Goal: Information Seeking & Learning: Learn about a topic

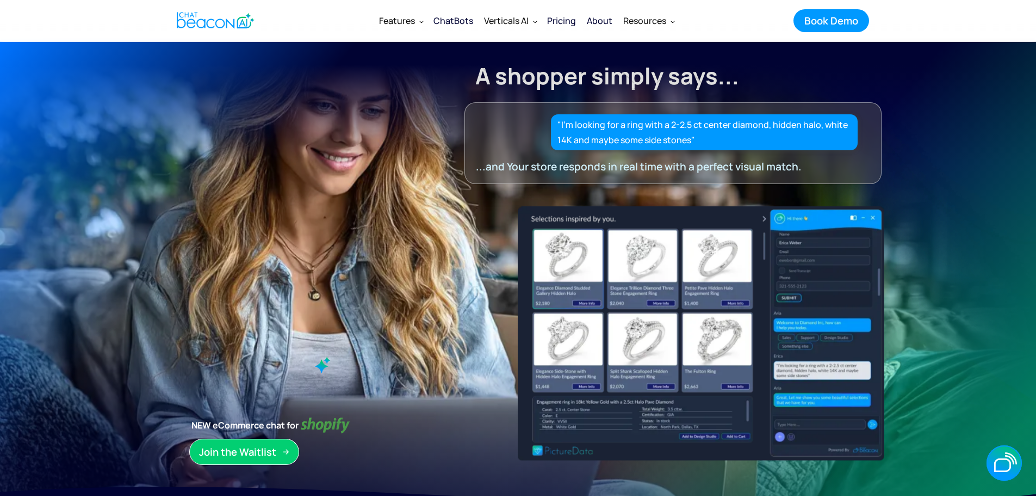
click at [567, 28] on div "Pricing" at bounding box center [561, 20] width 29 height 15
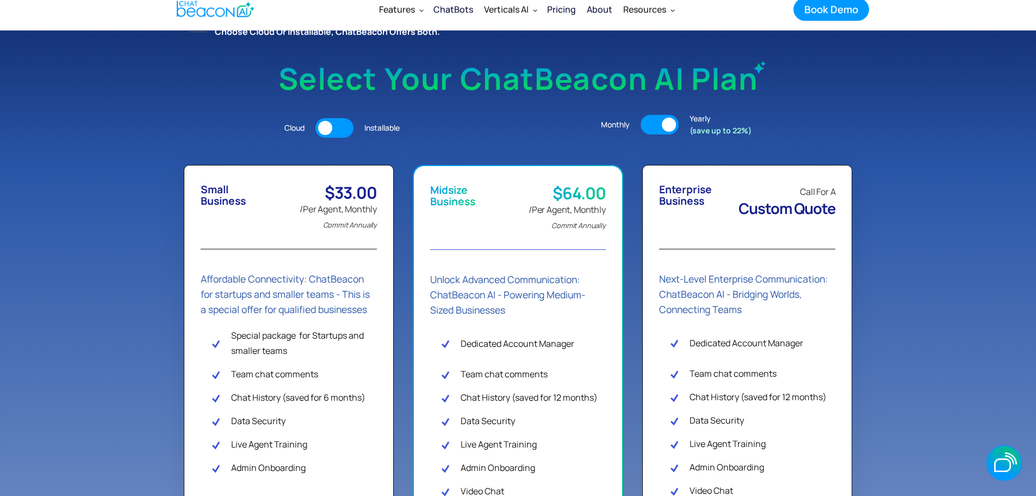
scroll to position [218, 0]
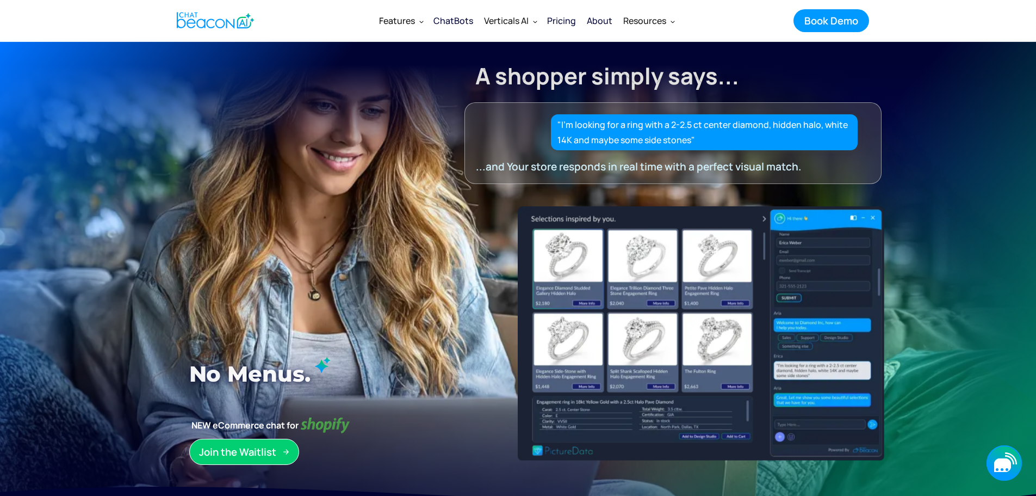
click at [1018, 459] on icon "button" at bounding box center [1004, 462] width 35 height 35
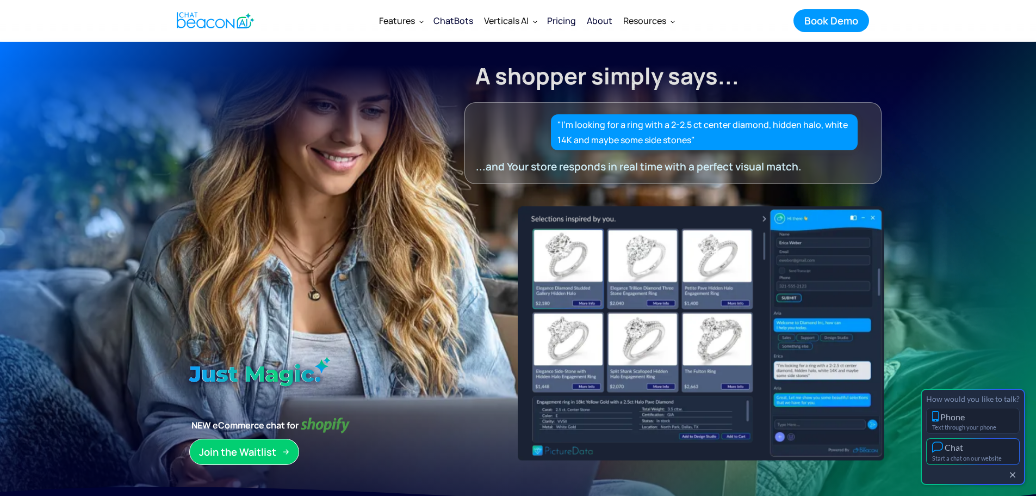
click at [977, 452] on div "Chat" at bounding box center [973, 446] width 82 height 11
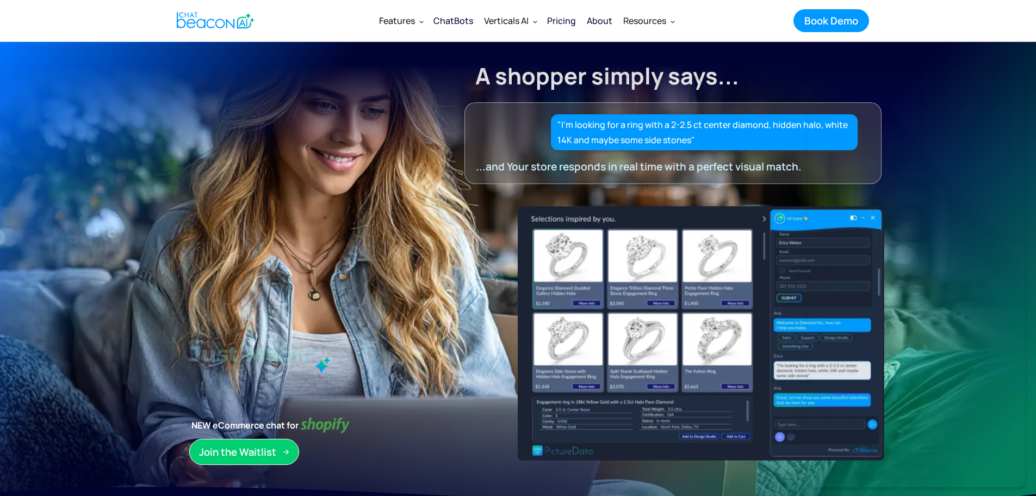
click at [786, 80] on h1 "A shopper simply says..." at bounding box center [673, 74] width 417 height 45
